Goal: Transaction & Acquisition: Subscribe to service/newsletter

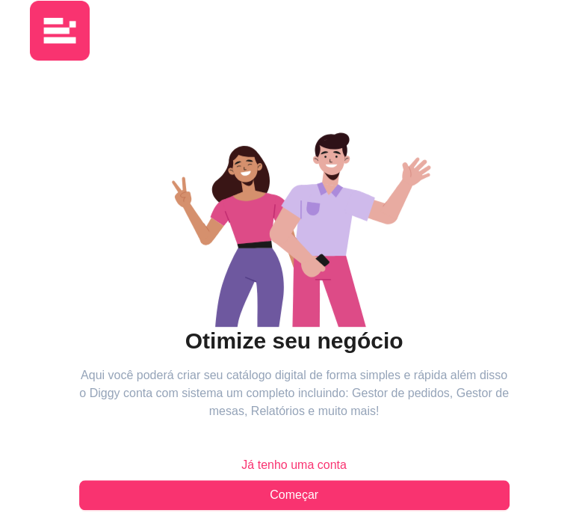
scroll to position [44, 0]
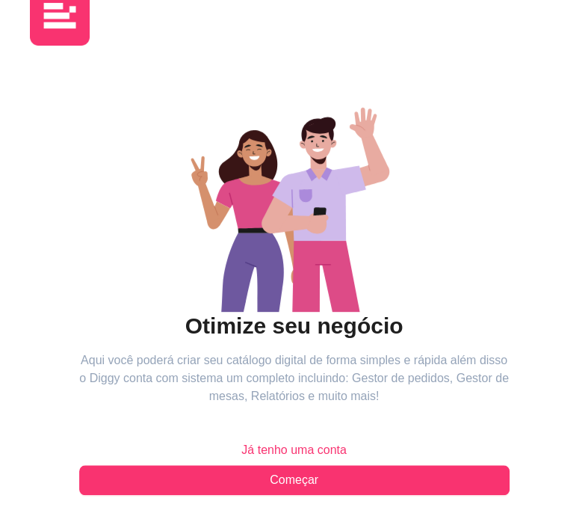
click at [273, 442] on span "Já tenho uma conta" at bounding box center [293, 450] width 105 height 18
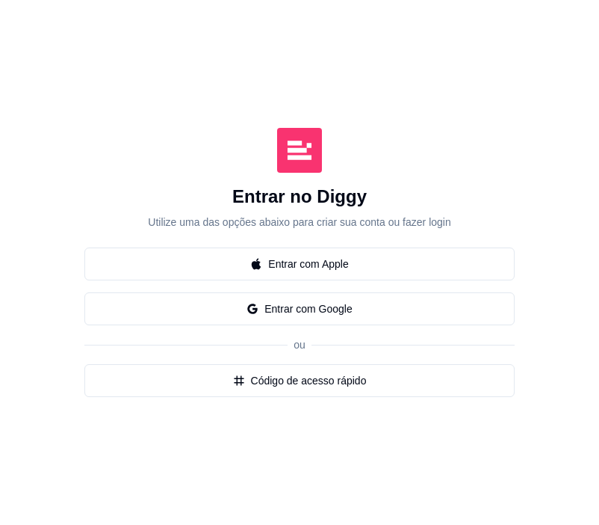
click at [265, 383] on button "Código de acesso rápido" at bounding box center [299, 380] width 430 height 33
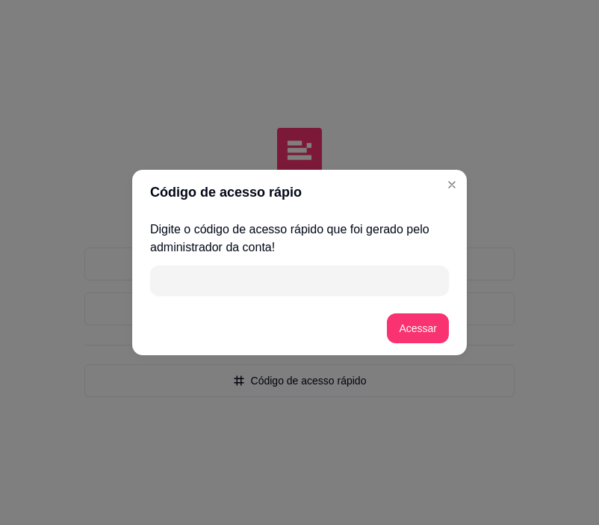
click at [242, 270] on input "" at bounding box center [299, 280] width 281 height 30
type input "EC6B5"
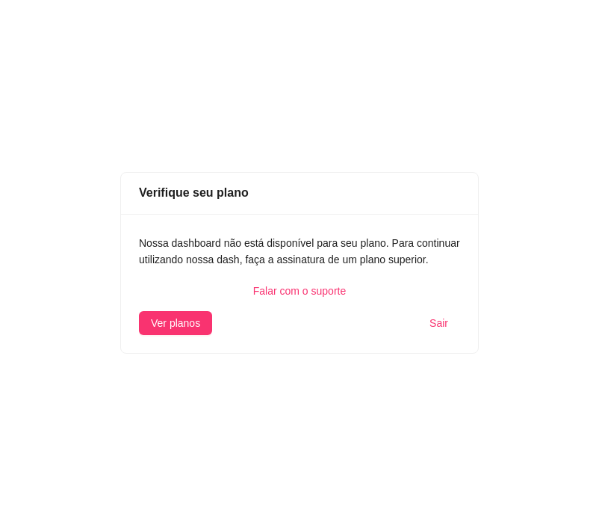
click at [170, 317] on span "Ver planos" at bounding box center [175, 323] width 49 height 16
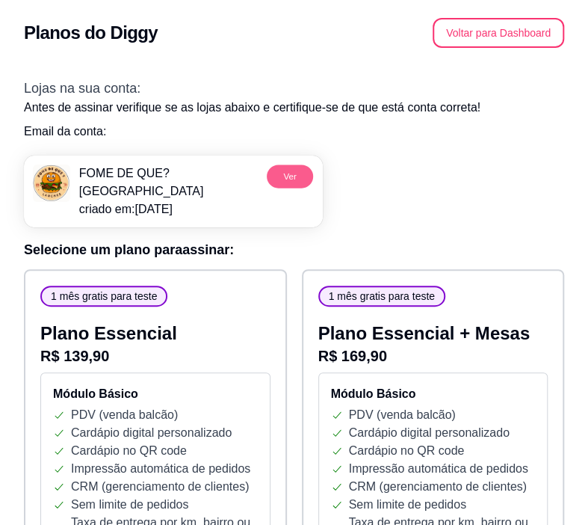
click at [294, 176] on button "Ver" at bounding box center [290, 175] width 46 height 23
click at [516, 34] on button "Voltar para Dashboard" at bounding box center [499, 33] width 132 height 30
